Goal: Use online tool/utility: Use online tool/utility

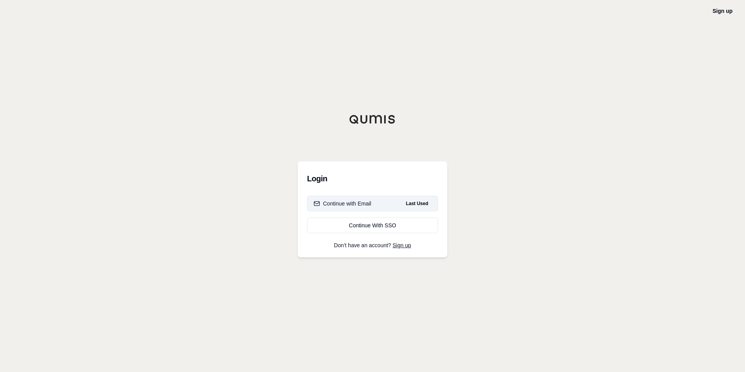
click at [329, 202] on div "Continue with Email" at bounding box center [343, 203] width 58 height 8
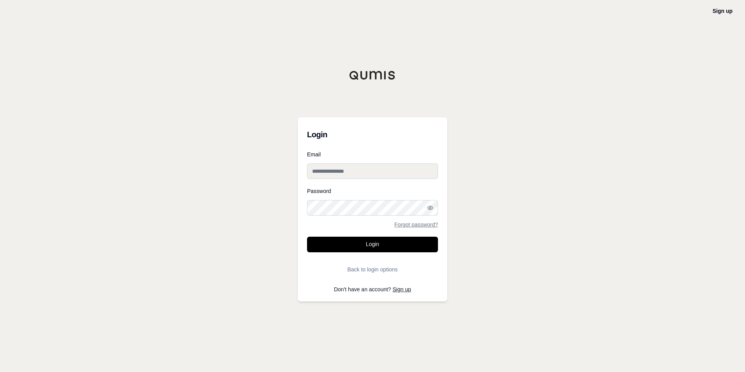
type input "**********"
click at [342, 241] on button "Login" at bounding box center [372, 244] width 131 height 16
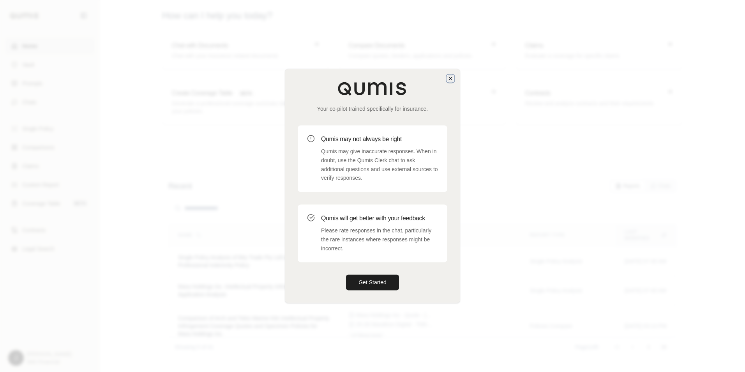
click at [450, 77] on icon "button" at bounding box center [450, 78] width 6 height 6
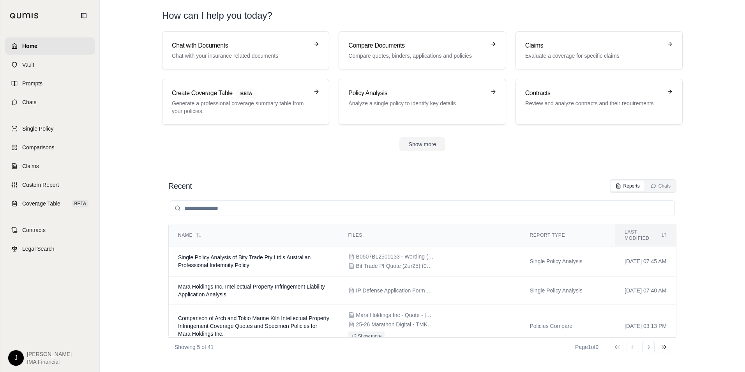
click at [196, 138] on div "Show more" at bounding box center [422, 144] width 520 height 14
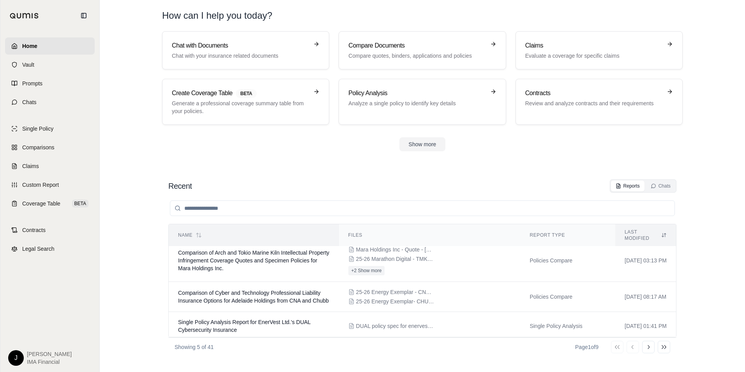
scroll to position [69, 0]
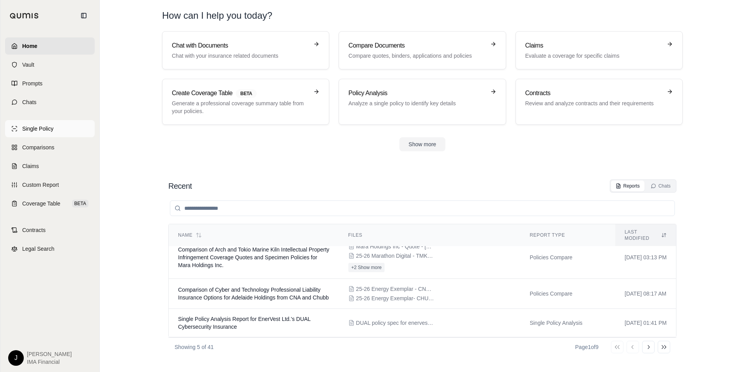
click at [38, 131] on span "Single Policy" at bounding box center [37, 129] width 31 height 8
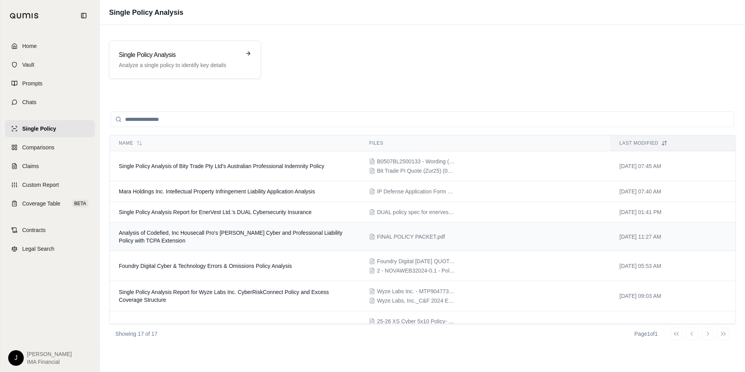
click at [276, 236] on td "Analysis of Codefied, Inc Housecall Pro's [PERSON_NAME] Cyber and Professional …" at bounding box center [234, 236] width 250 height 28
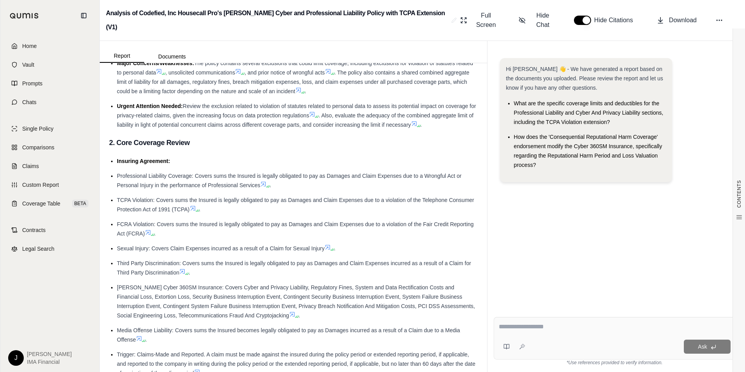
scroll to position [156, 0]
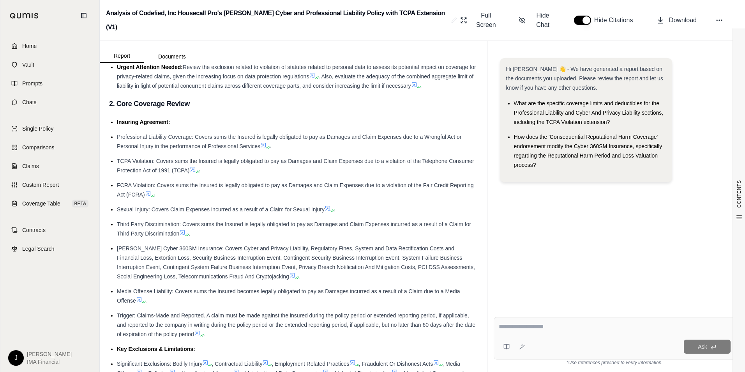
click at [513, 329] on textarea at bounding box center [615, 326] width 232 height 9
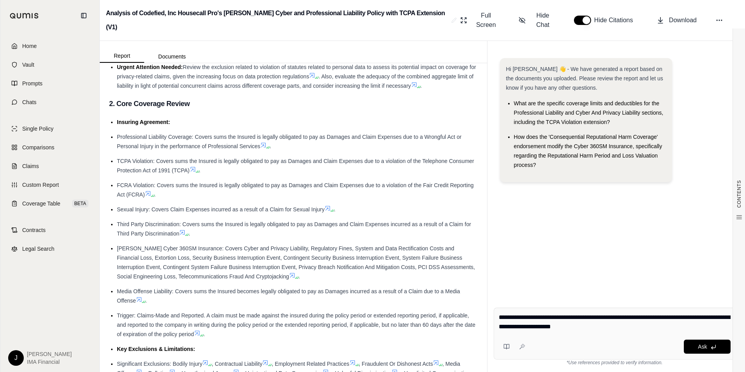
type textarea "**********"
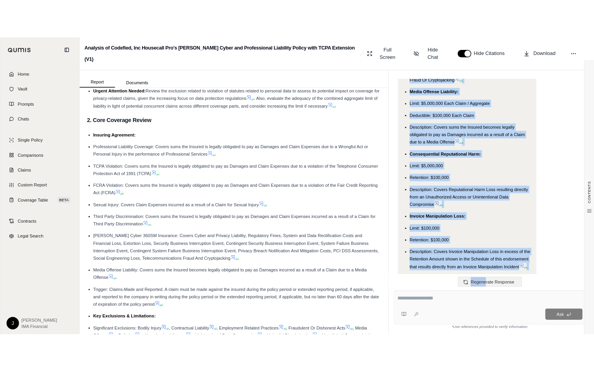
scroll to position [3360, 0]
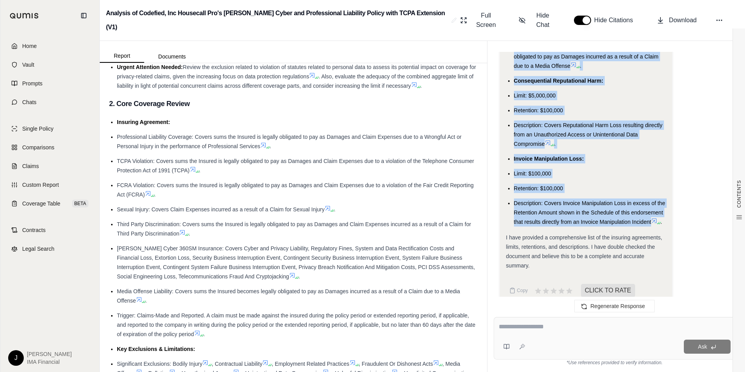
drag, startPoint x: 514, startPoint y: 129, endPoint x: 656, endPoint y: 209, distance: 163.1
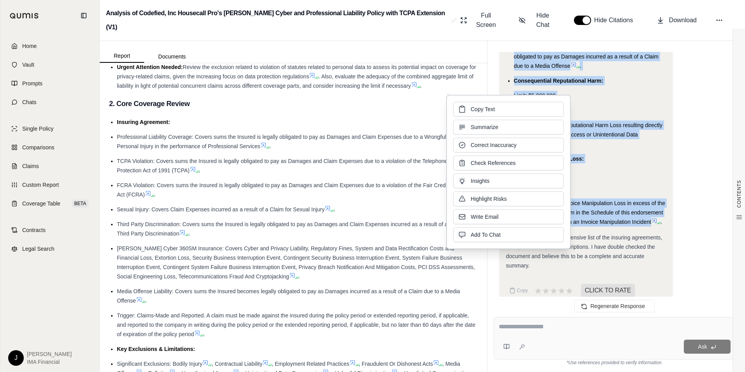
drag, startPoint x: 548, startPoint y: 119, endPoint x: 484, endPoint y: 112, distance: 64.3
click at [484, 112] on span "Copy Text" at bounding box center [483, 109] width 24 height 8
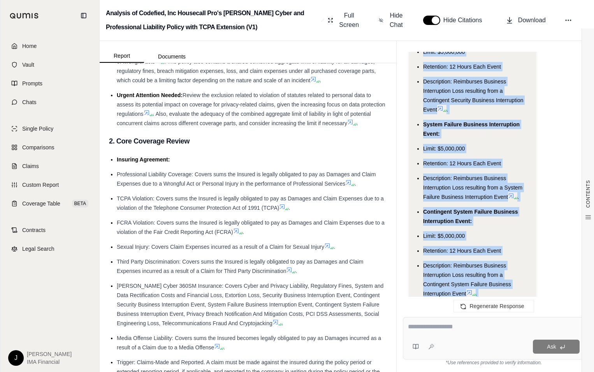
scroll to position [4005, 0]
